Goal: Find specific page/section: Find specific page/section

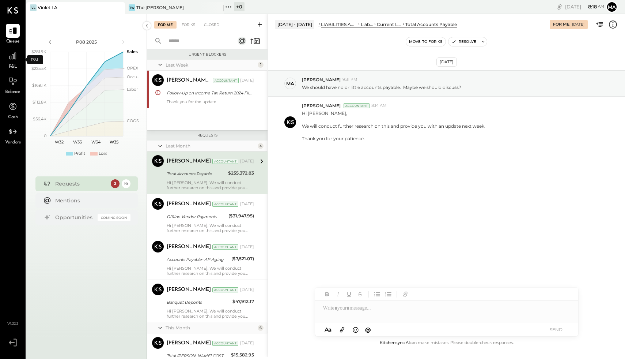
click at [10, 64] on span "P&L" at bounding box center [13, 67] width 8 height 7
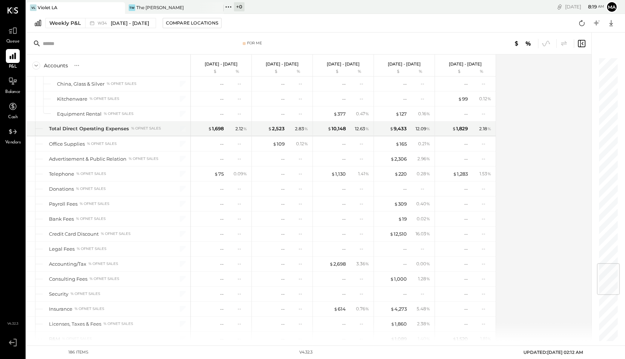
scroll to position [1719, 0]
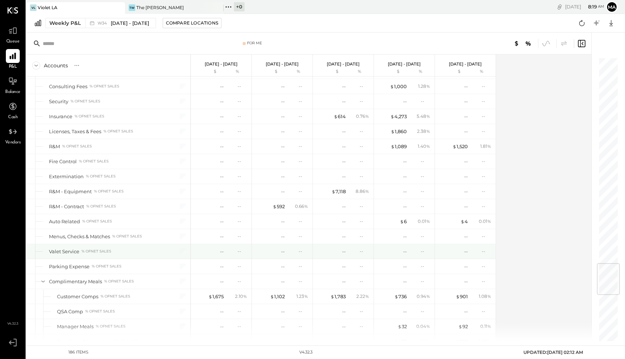
click at [61, 248] on div "Valet Service" at bounding box center [64, 251] width 30 height 7
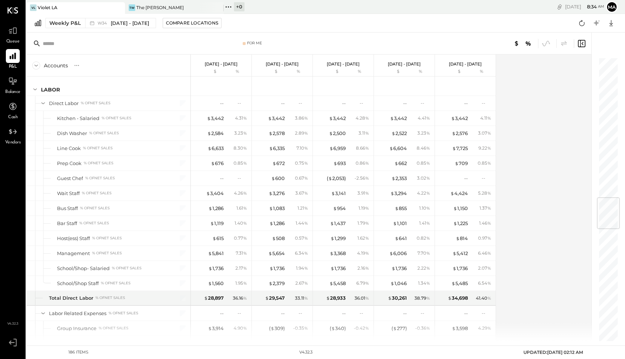
scroll to position [1171, 0]
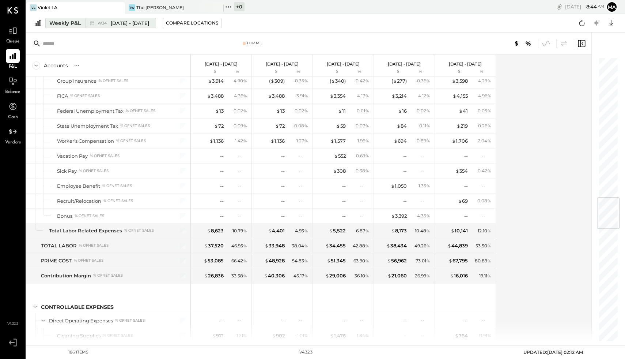
click at [76, 23] on div "Weekly P&L" at bounding box center [64, 22] width 31 height 7
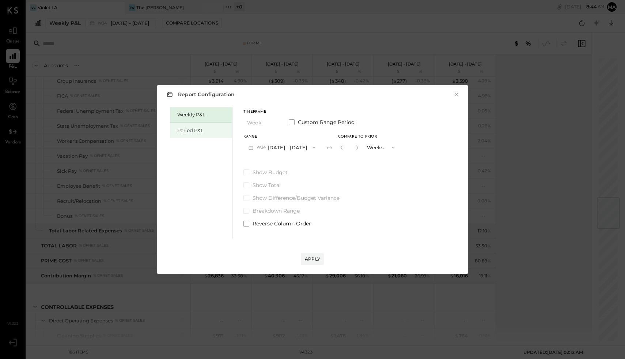
click at [207, 132] on div "Period P&L" at bounding box center [202, 130] width 51 height 7
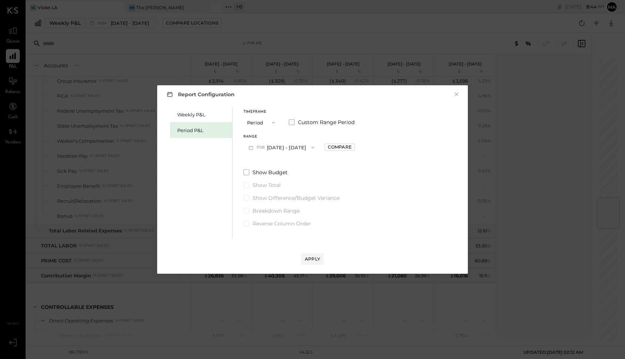
click at [291, 122] on span at bounding box center [292, 122] width 6 height 6
click at [273, 124] on icon "button" at bounding box center [273, 123] width 6 height 6
click at [261, 147] on div "YTD" at bounding box center [262, 148] width 36 height 13
click at [302, 125] on div "Compare" at bounding box center [304, 123] width 24 height 6
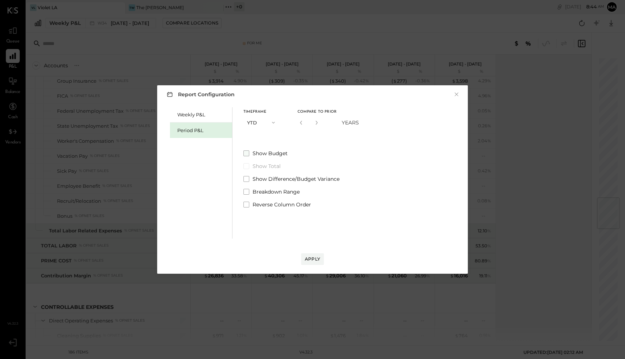
click at [284, 152] on span "Show Budget" at bounding box center [270, 152] width 35 height 7
click at [306, 258] on div "Apply" at bounding box center [312, 258] width 15 height 6
